Goal: Task Accomplishment & Management: Use online tool/utility

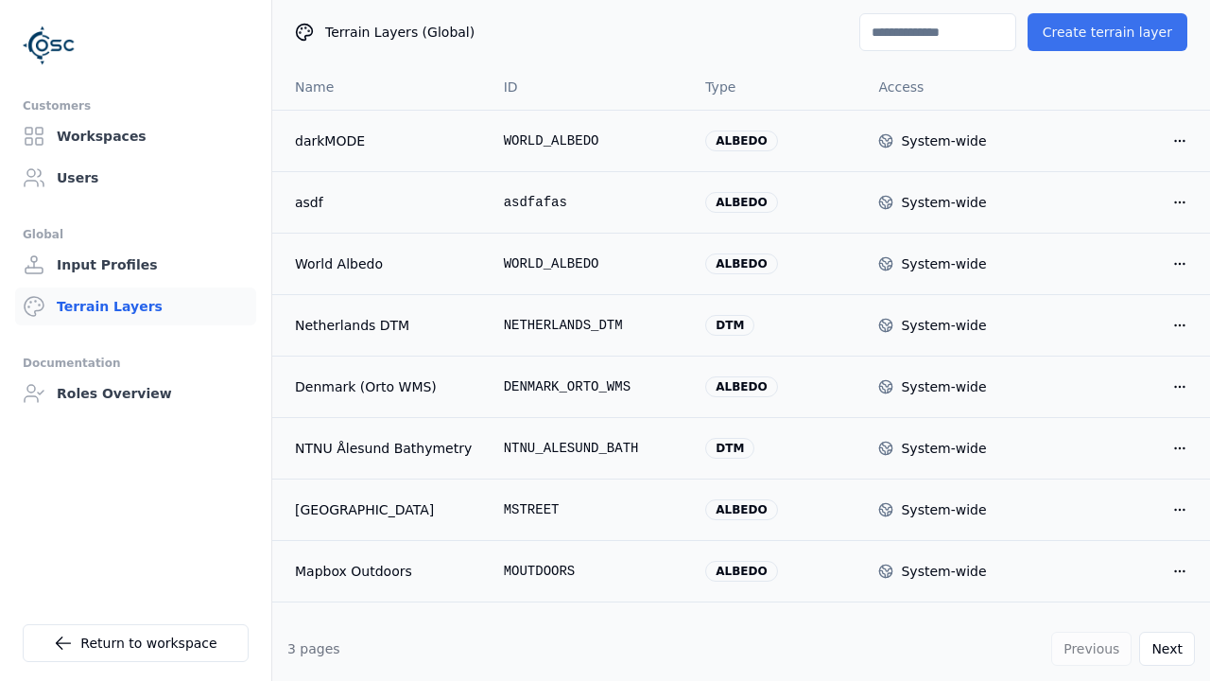
click at [1116, 32] on button "Create terrain layer" at bounding box center [1107, 32] width 160 height 38
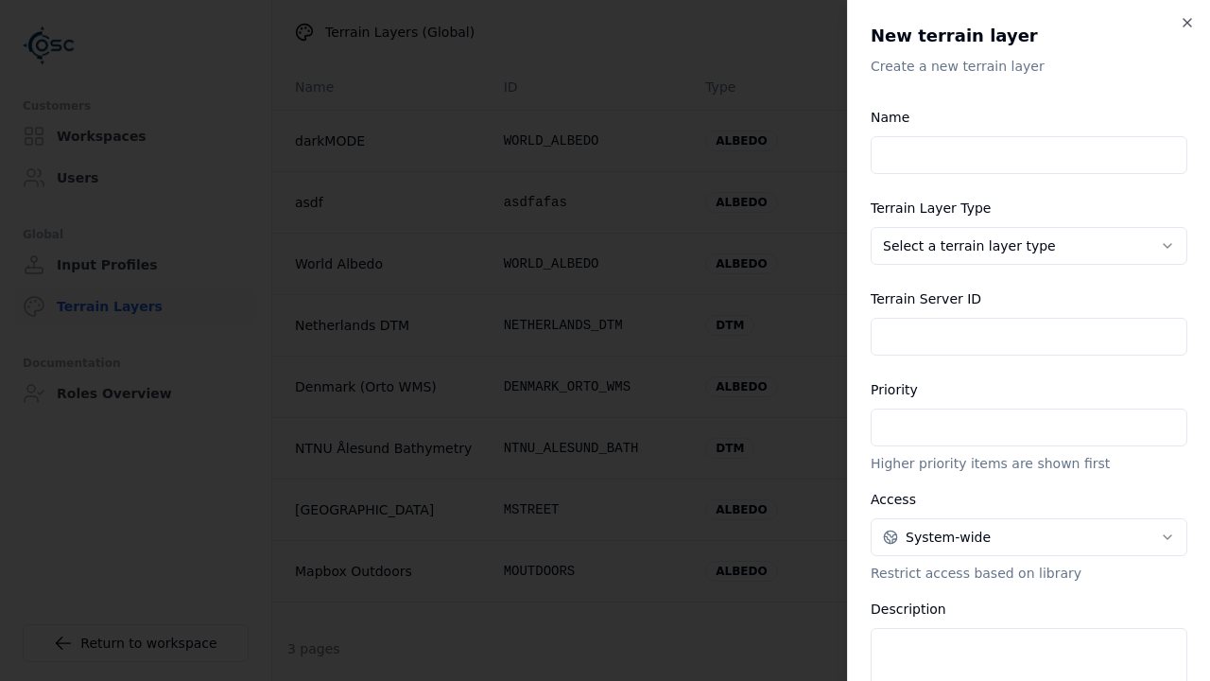
click at [1028, 155] on input "Name" at bounding box center [1028, 155] width 317 height 38
type input "**********"
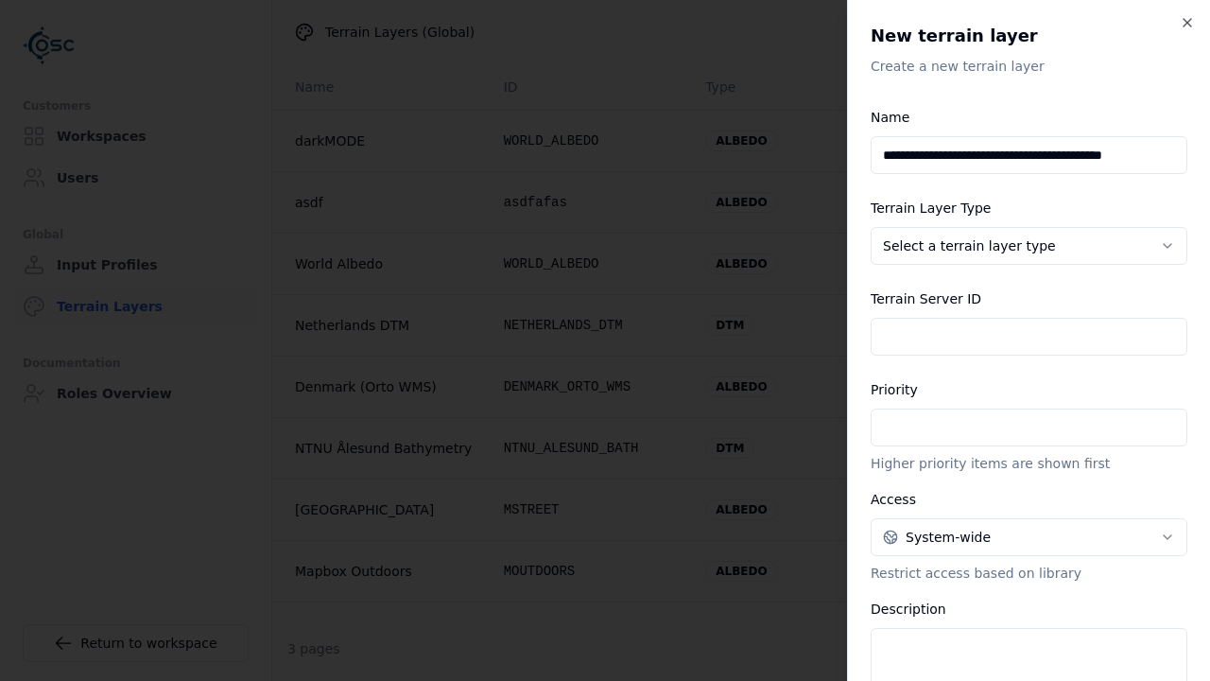
scroll to position [488, 0]
